Goal: Information Seeking & Learning: Learn about a topic

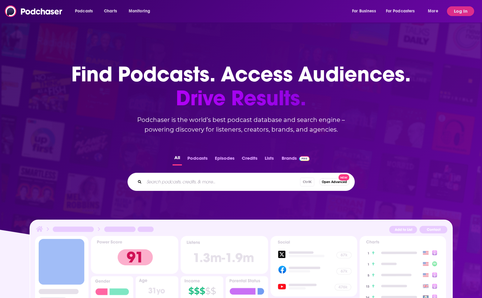
click at [213, 182] on input "Search podcasts, credits, & more..." at bounding box center [222, 182] width 156 height 10
type input "[PERSON_NAME]"
click at [452, 12] on button "Log In" at bounding box center [460, 11] width 27 height 10
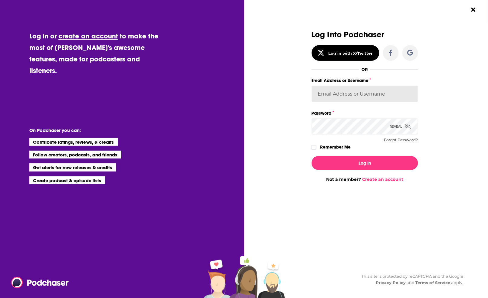
type input "meaghankoppel"
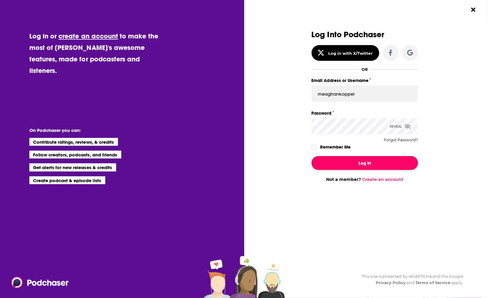
click at [359, 169] on button "Log In" at bounding box center [364, 163] width 106 height 14
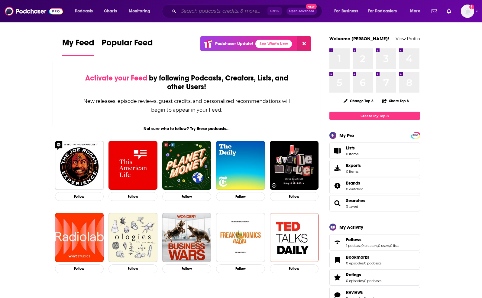
click at [180, 15] on input "Search podcasts, credits, & more..." at bounding box center [223, 11] width 89 height 10
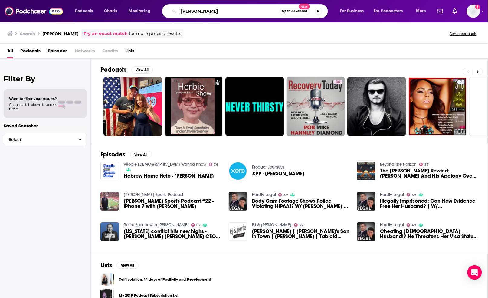
click at [240, 11] on input "[PERSON_NAME]" at bounding box center [229, 11] width 101 height 10
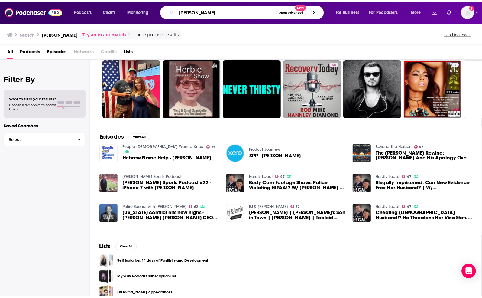
scroll to position [27, 0]
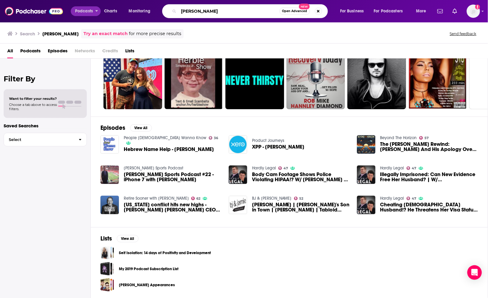
type input "[PERSON_NAME]"
click at [85, 10] on span "Podcasts" at bounding box center [84, 11] width 18 height 8
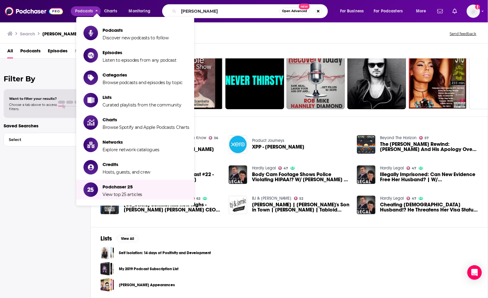
click at [276, 4] on div "Podcasts Charts Monitoring Jamie diamond Open Advanced New For Business For Pod…" at bounding box center [244, 11] width 488 height 22
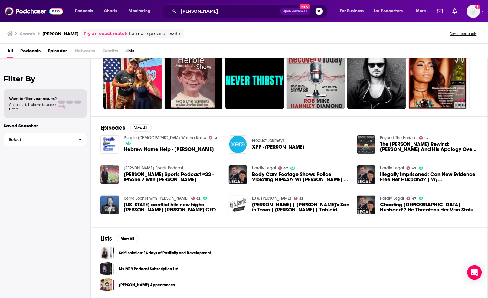
click at [296, 11] on span "Open Advanced" at bounding box center [295, 11] width 25 height 3
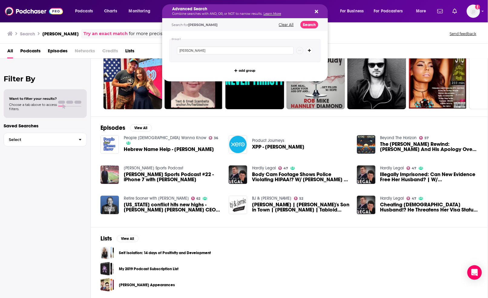
click at [285, 25] on button "Clear All" at bounding box center [286, 25] width 18 height 4
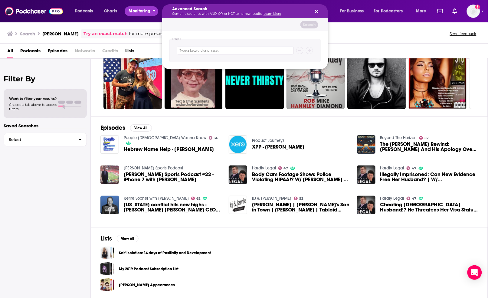
click at [132, 11] on span "Monitoring" at bounding box center [139, 11] width 21 height 8
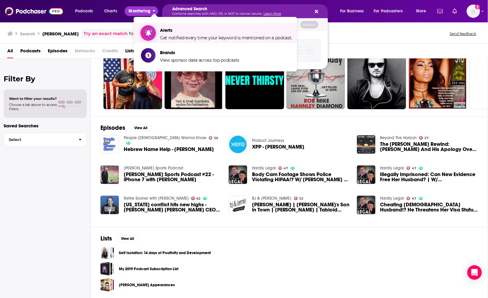
click at [184, 38] on span "Get notified every time your keyword is mentioned on a podcast." at bounding box center [226, 37] width 132 height 5
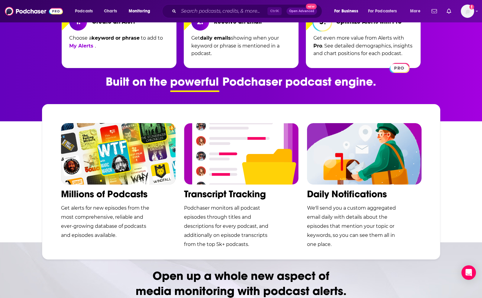
scroll to position [227, 0]
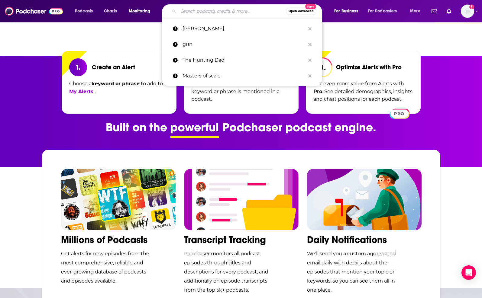
click at [241, 11] on input "Search podcasts, credits, & more..." at bounding box center [232, 11] width 107 height 10
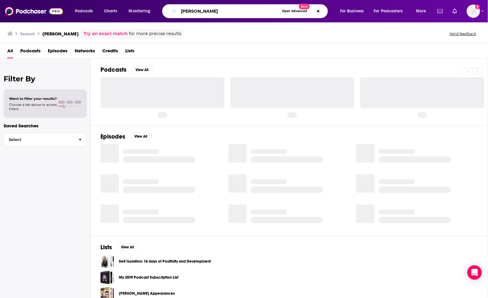
drag, startPoint x: 197, startPoint y: 13, endPoint x: 207, endPoint y: 13, distance: 10.6
click at [197, 13] on input "[PERSON_NAME]" at bounding box center [229, 11] width 101 height 10
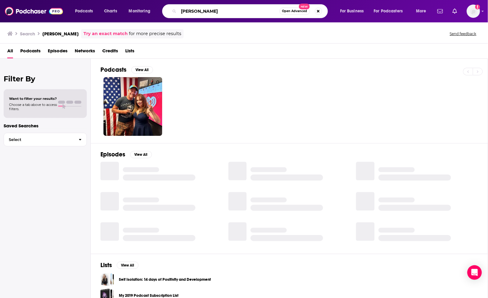
click at [227, 12] on input "[PERSON_NAME]" at bounding box center [229, 11] width 101 height 10
drag, startPoint x: 234, startPoint y: 8, endPoint x: 128, endPoint y: 15, distance: 106.7
click at [128, 15] on div "Podcasts Charts Monitoring jamie diamon Open Advanced New For Business For Podc…" at bounding box center [251, 11] width 361 height 14
paste input "Search podcasts, credits, & more..."
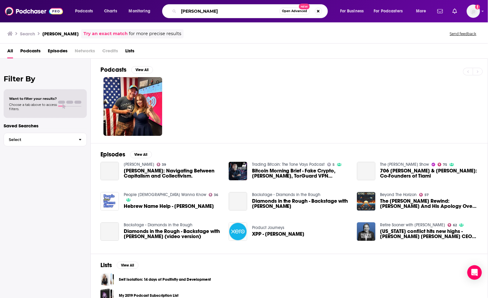
click at [218, 12] on input "[PERSON_NAME]" at bounding box center [229, 11] width 101 height 10
type input "[PERSON_NAME]"
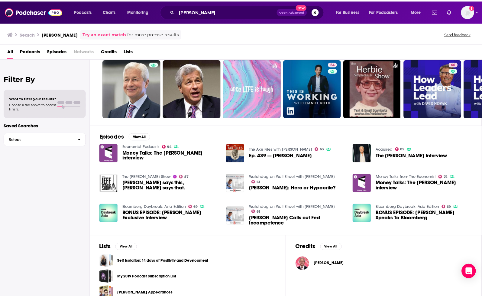
scroll to position [27, 0]
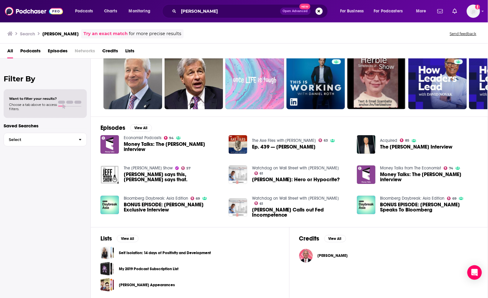
click at [327, 256] on span "[PERSON_NAME]" at bounding box center [333, 255] width 30 height 5
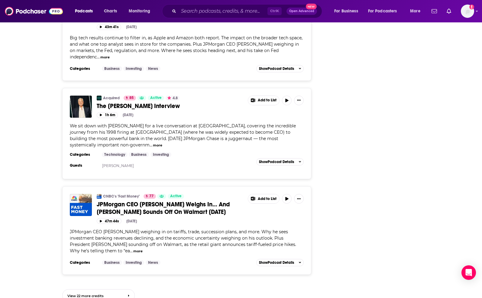
scroll to position [475, 0]
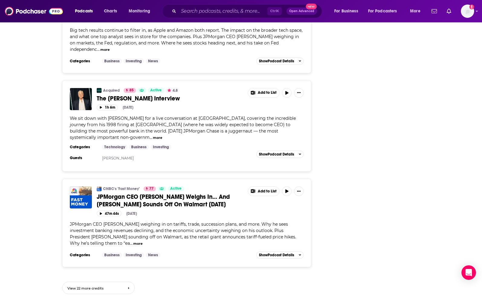
click at [127, 288] on link "View 22 more credits" at bounding box center [98, 288] width 73 height 12
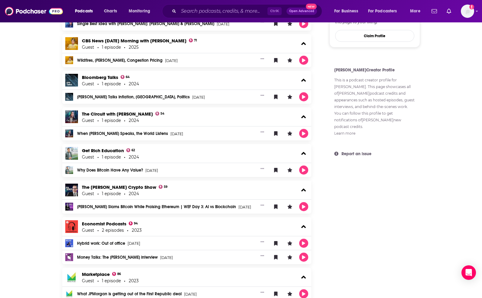
scroll to position [340, 0]
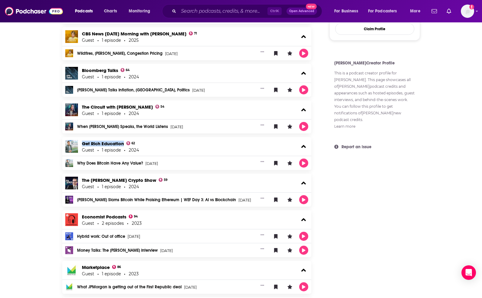
drag, startPoint x: 125, startPoint y: 142, endPoint x: 81, endPoint y: 144, distance: 44.5
click at [81, 144] on div "Get Rich Education 62 Guest 1 episode 2024" at bounding box center [186, 146] width 249 height 19
copy link "Get Rich Education"
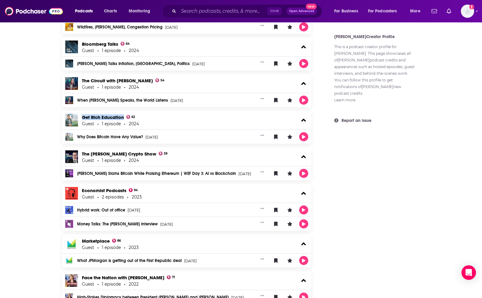
scroll to position [378, 0]
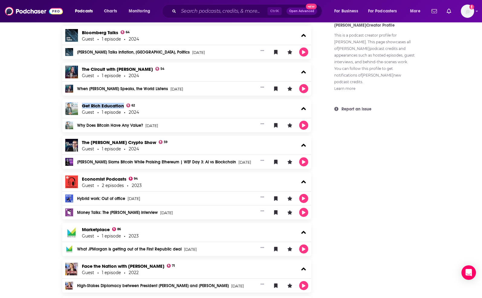
click at [124, 213] on link "Money Talks: The [PERSON_NAME] interview" at bounding box center [117, 212] width 81 height 4
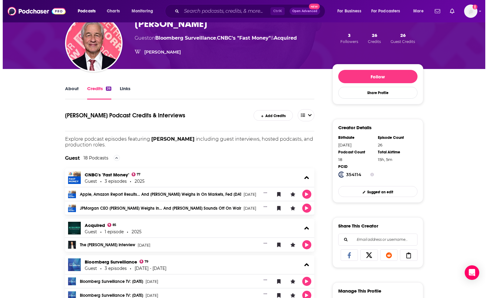
scroll to position [0, 0]
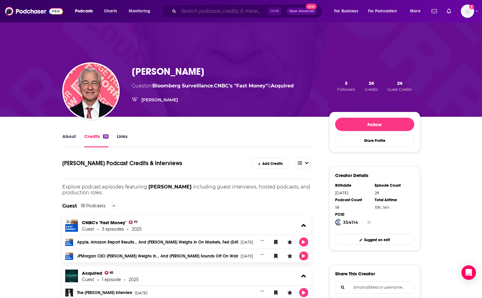
click at [202, 14] on input "Search podcasts, credits, & more..." at bounding box center [223, 11] width 89 height 10
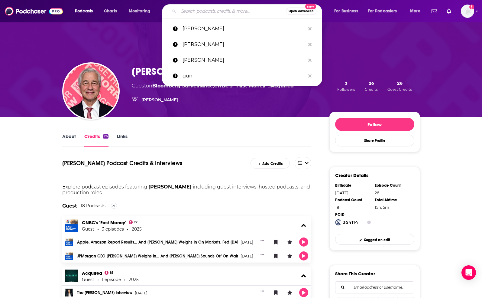
paste input "Jane Fraser"
type input "Jane Fraser"
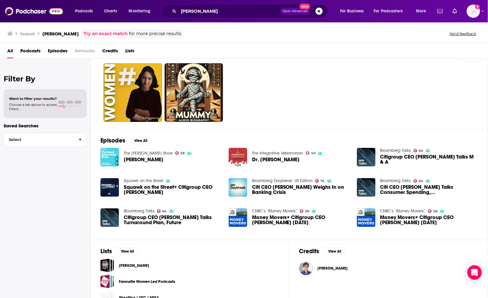
scroll to position [27, 0]
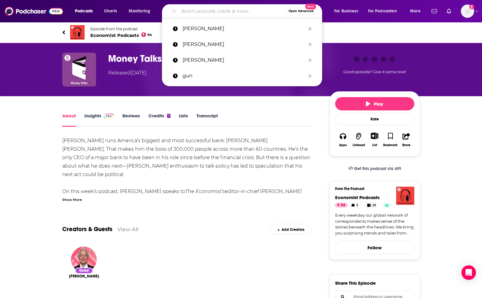
click at [186, 11] on input "Search podcasts, credits, & more..." at bounding box center [232, 11] width 107 height 10
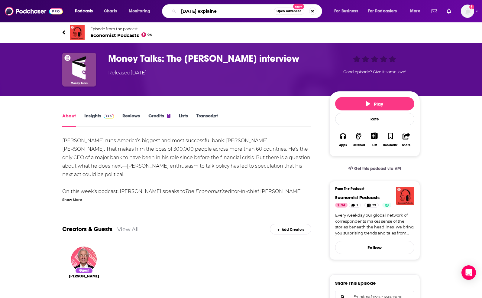
type input "[DATE] explained"
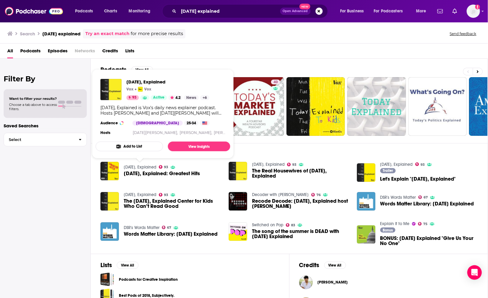
click at [142, 167] on link "[DATE], Explained" at bounding box center [140, 167] width 33 height 5
